Goal: Find specific page/section: Find specific page/section

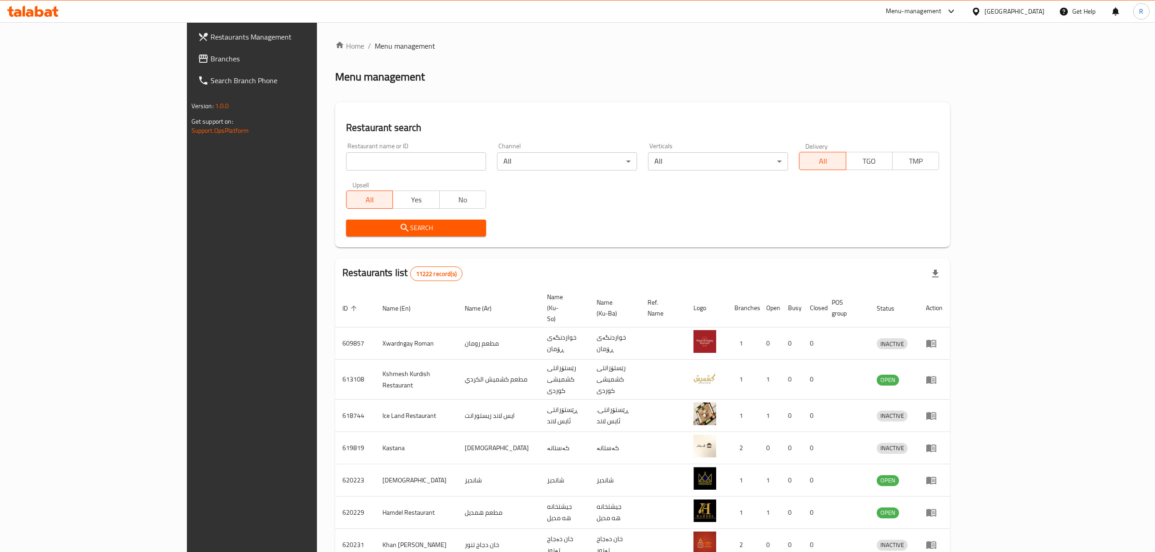
click at [346, 158] on input "search" at bounding box center [416, 161] width 140 height 18
click at [353, 233] on span "Search" at bounding box center [416, 227] width 126 height 11
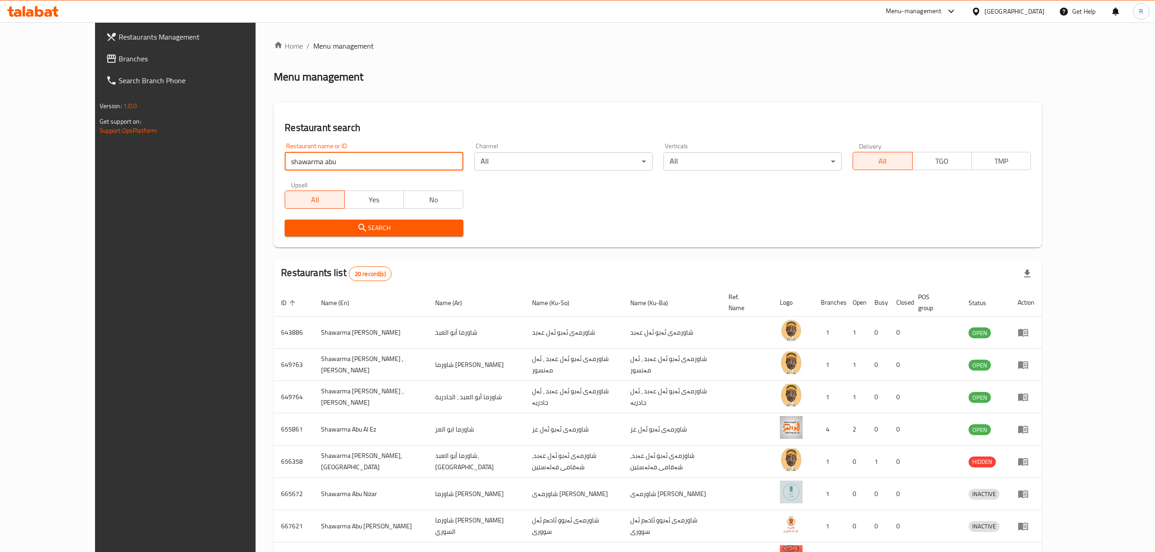
drag, startPoint x: 311, startPoint y: 164, endPoint x: 219, endPoint y: 163, distance: 92.3
click at [279, 163] on div "Restaurant name or ID shawarma abu Restaurant name or ID" at bounding box center [373, 156] width 189 height 39
paste input "701191"
type input "701191"
click button "Search" at bounding box center [374, 228] width 178 height 17
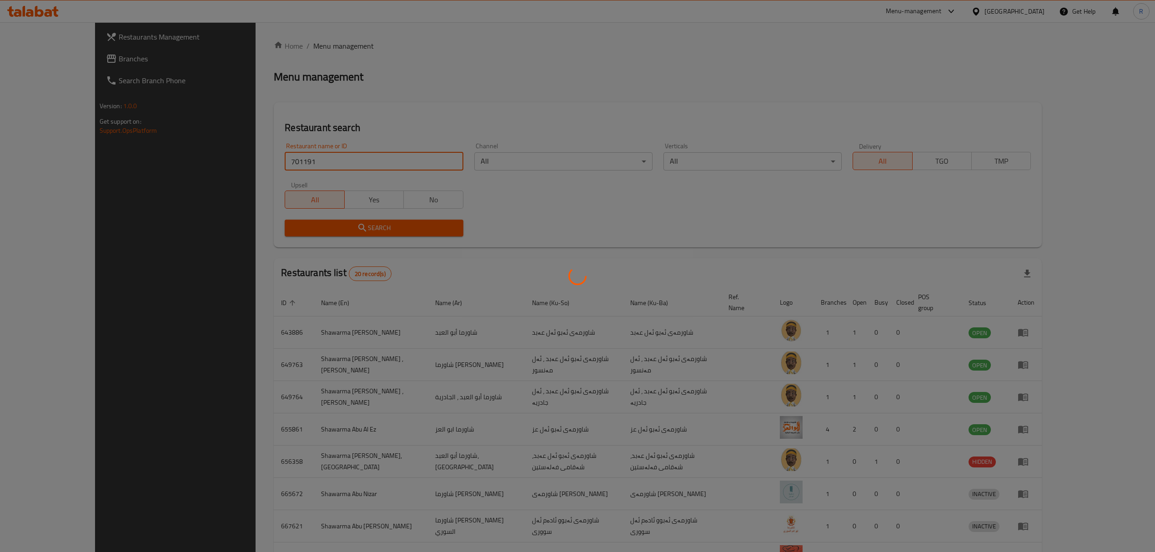
click button "Search" at bounding box center [374, 228] width 178 height 17
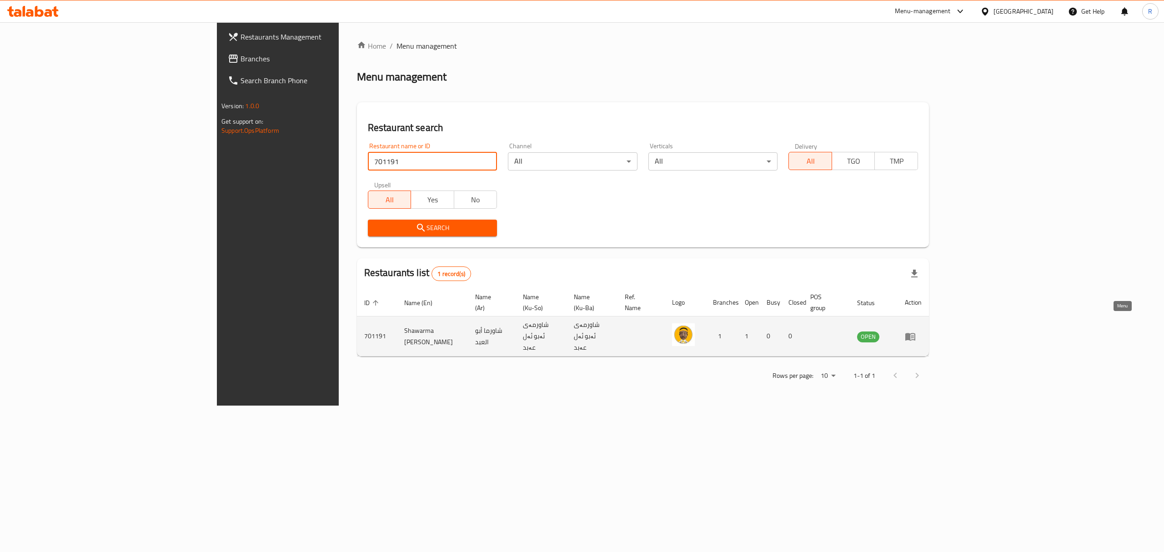
click at [914, 335] on icon "enhanced table" at bounding box center [912, 337] width 3 height 4
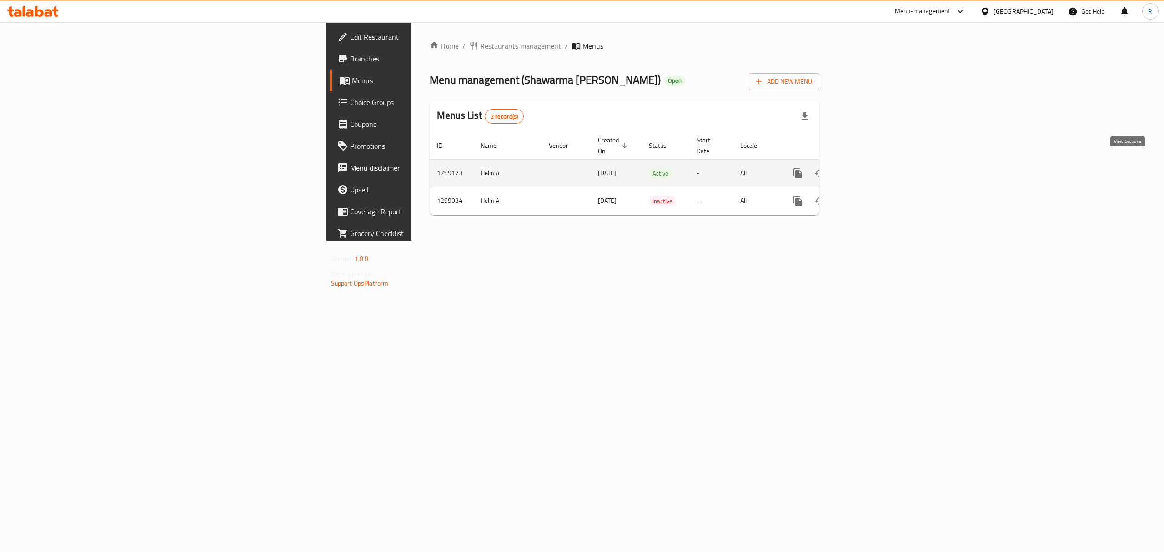
click at [869, 168] on icon "enhanced table" at bounding box center [863, 173] width 11 height 11
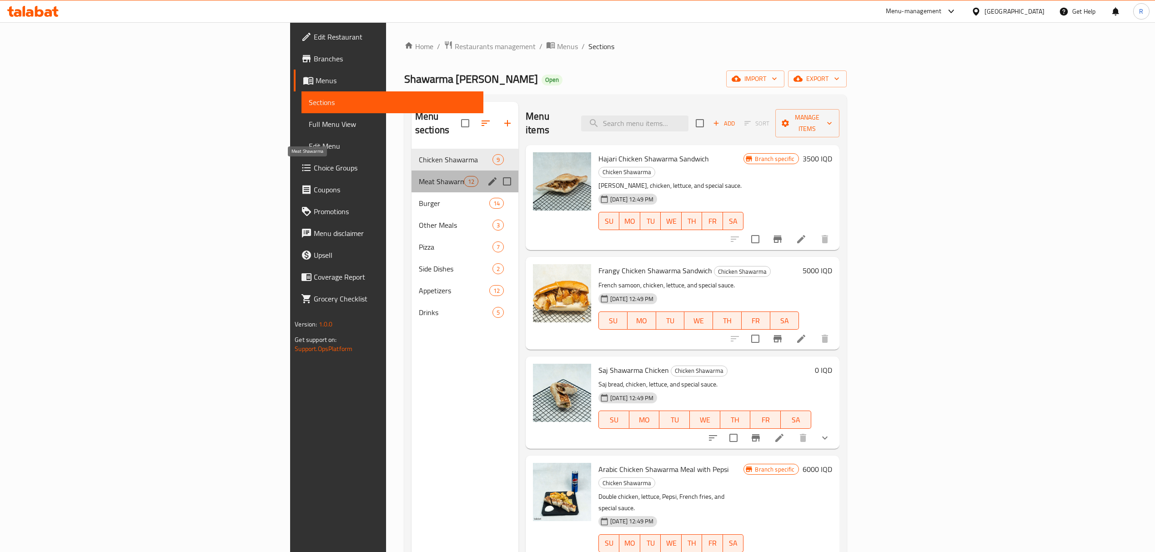
click at [419, 176] on span "Meat Shawarma" at bounding box center [441, 181] width 45 height 11
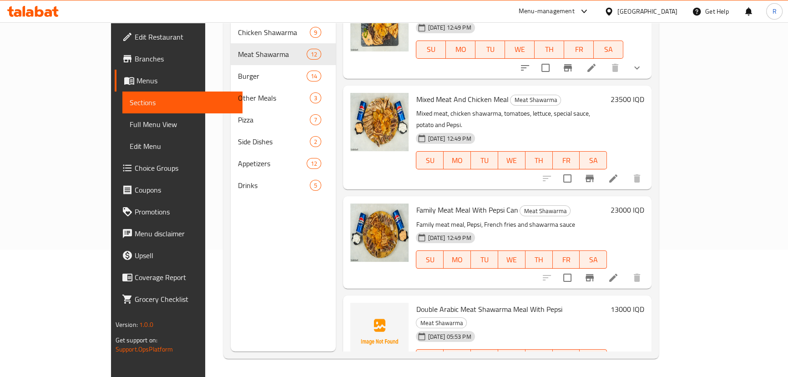
scroll to position [810, 0]
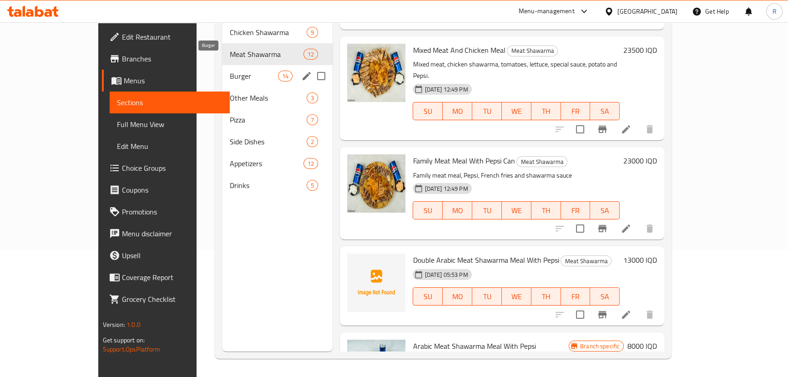
drag, startPoint x: 195, startPoint y: 57, endPoint x: 264, endPoint y: 75, distance: 71.1
click at [229, 70] on span "Burger" at bounding box center [253, 75] width 49 height 11
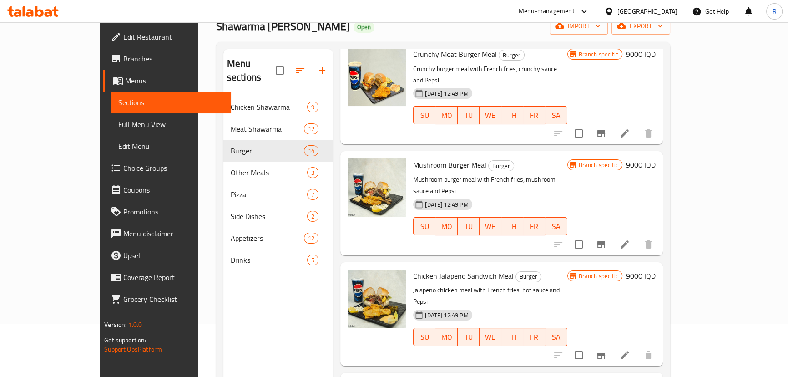
scroll to position [127, 0]
